Goal: Information Seeking & Learning: Compare options

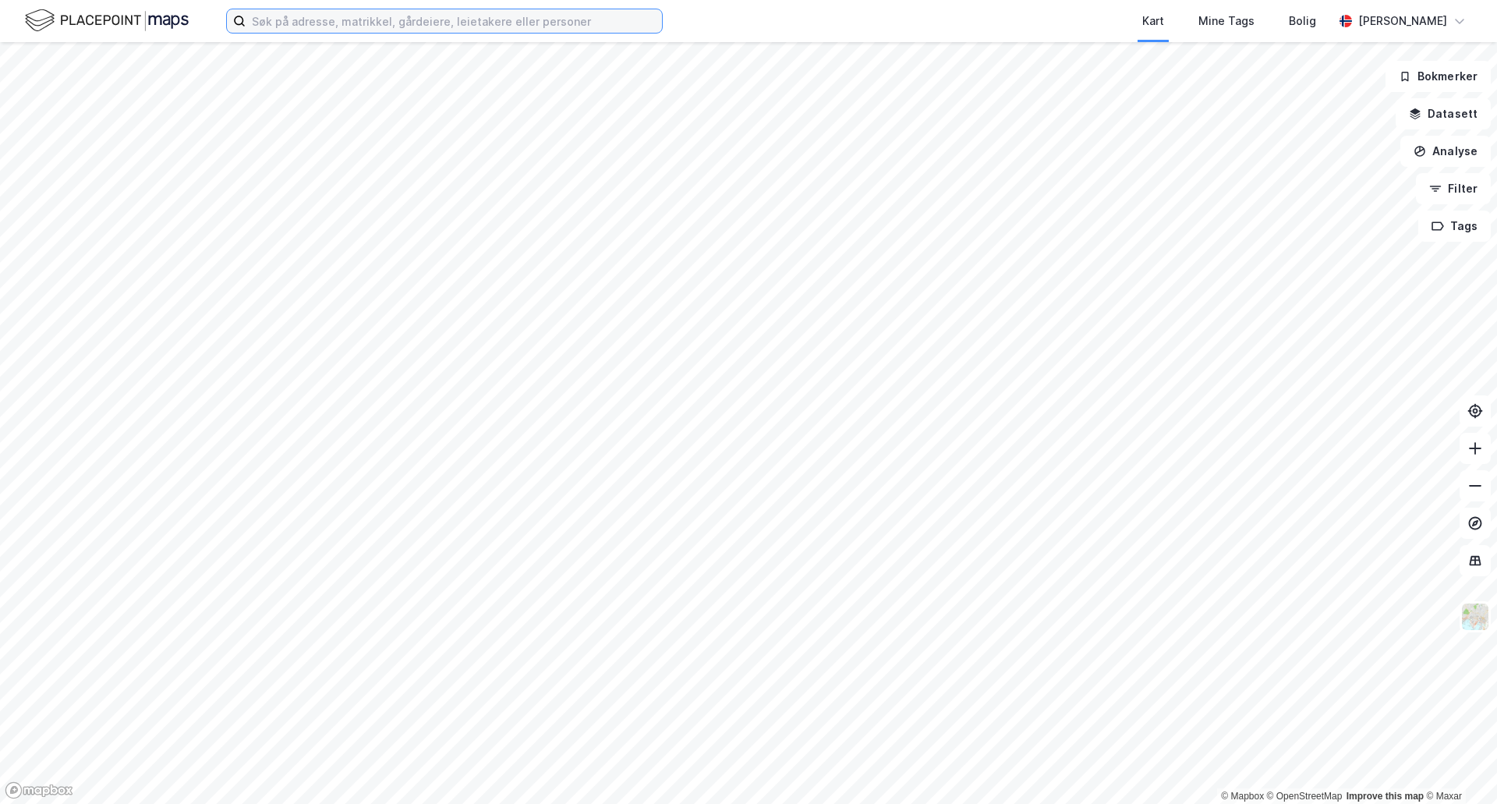
click at [315, 18] on input at bounding box center [454, 20] width 416 height 23
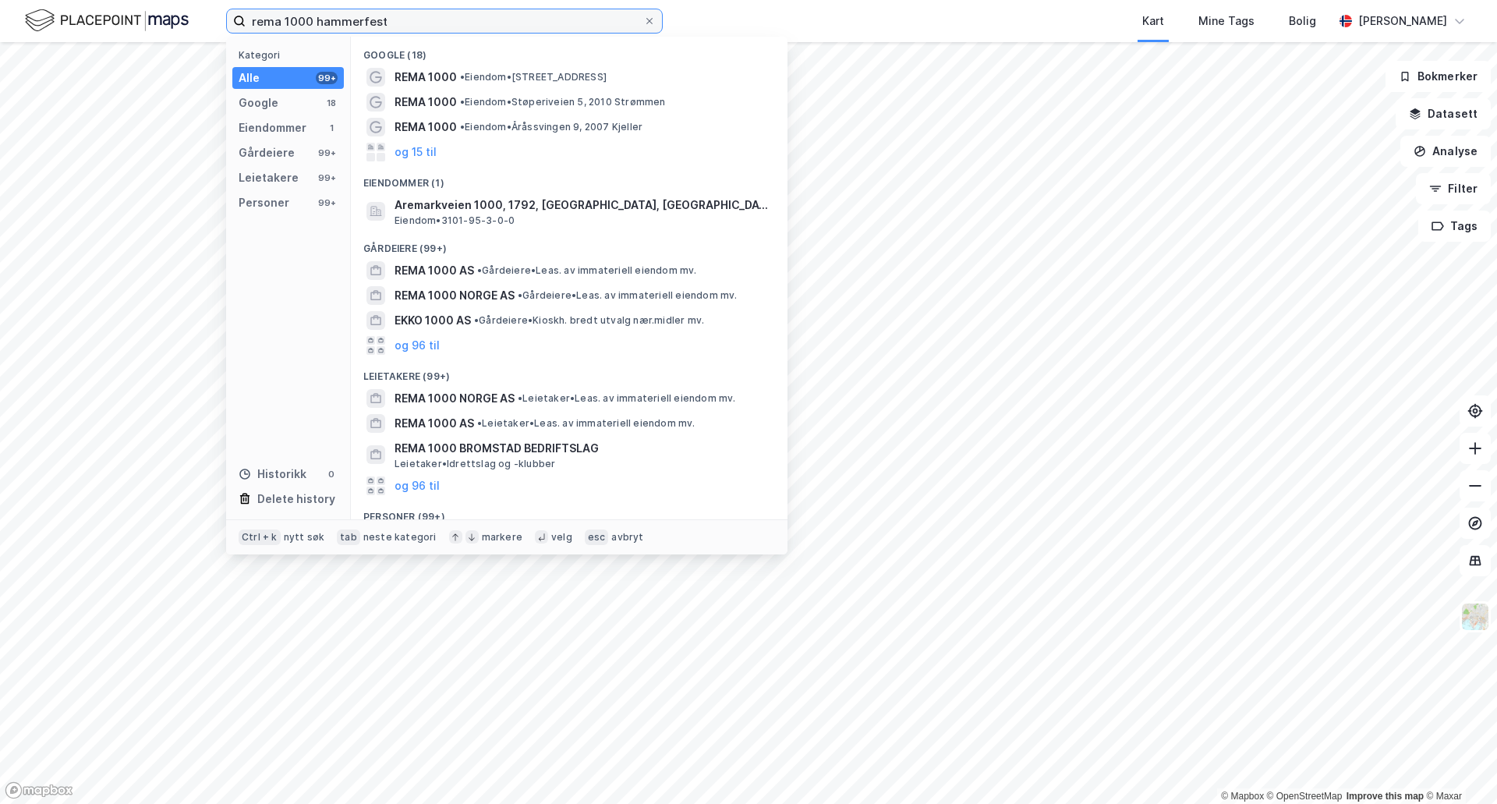
type input "rema 1000 hammerfest"
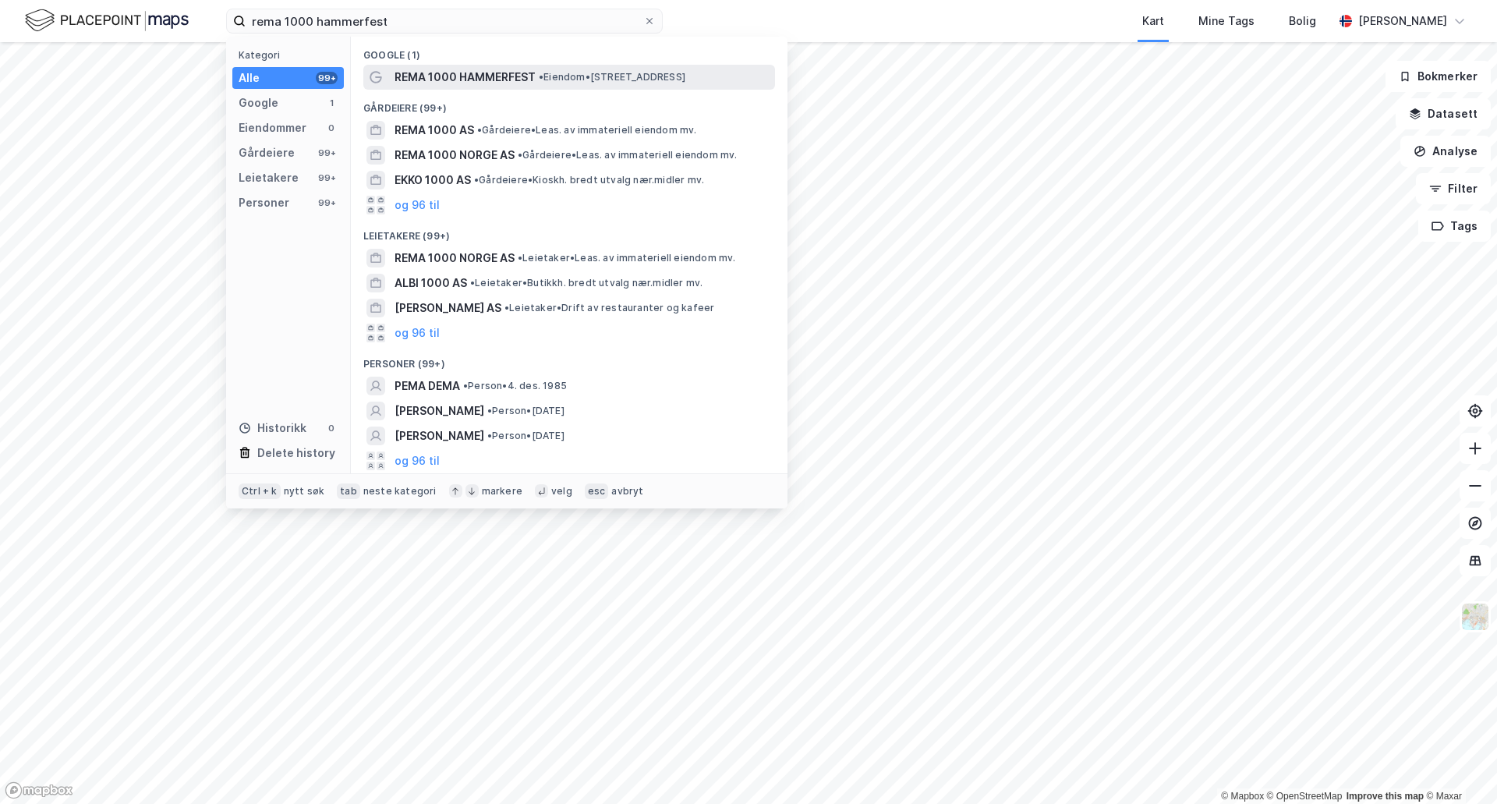
click at [527, 78] on span "REMA 1000 HAMMERFEST" at bounding box center [464, 77] width 141 height 19
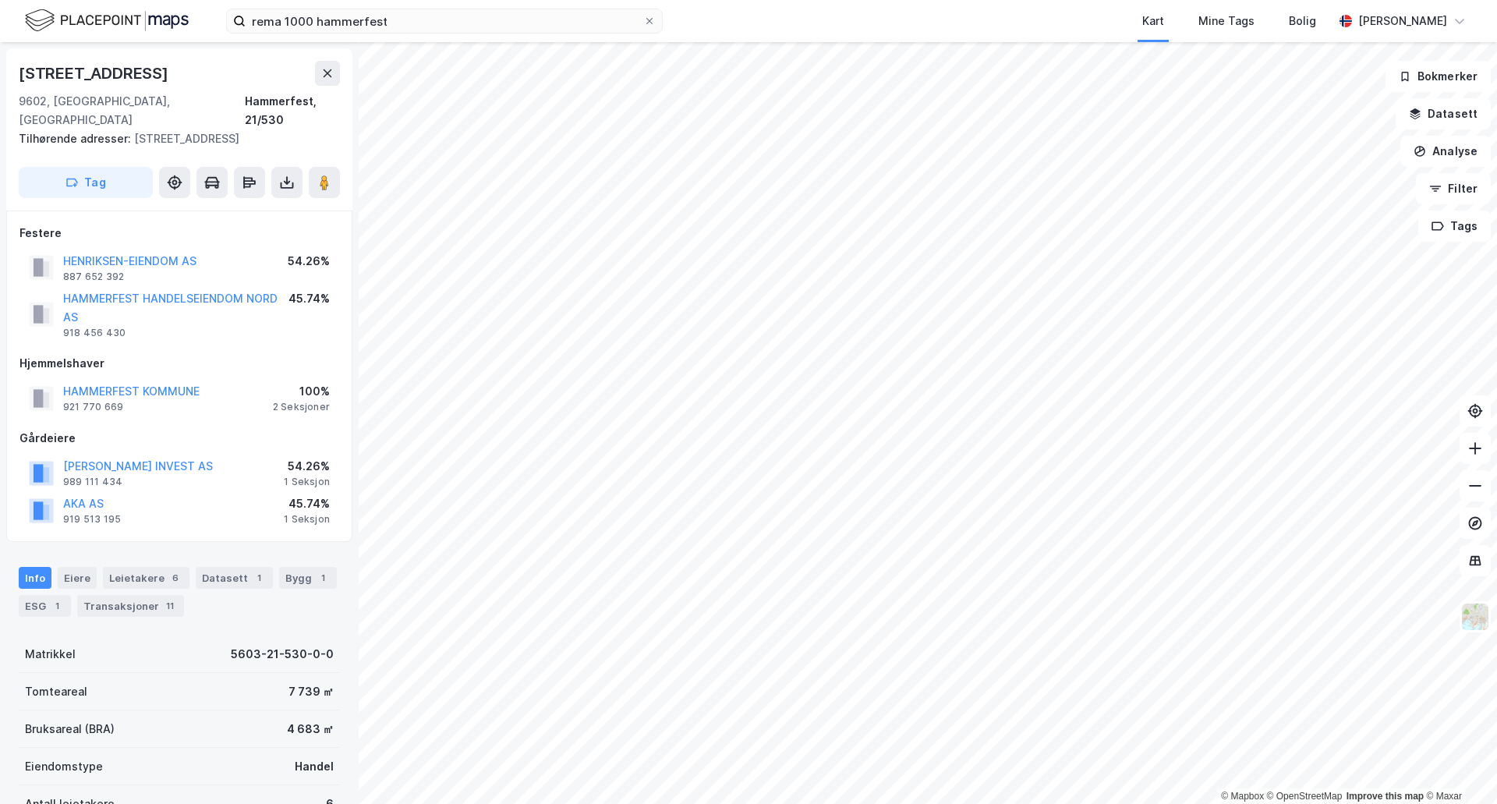
click at [297, 401] on div "2 Seksjoner" at bounding box center [301, 407] width 57 height 12
